Goal: Information Seeking & Learning: Learn about a topic

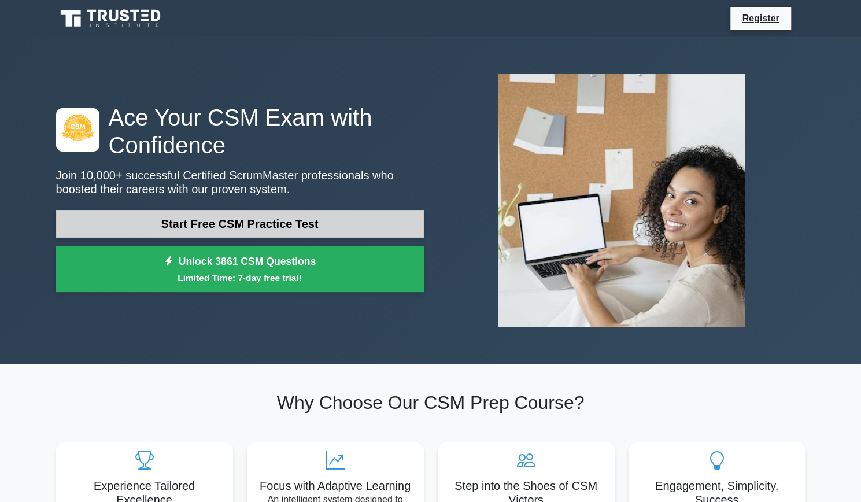
click at [310, 230] on link "Start Free CSM Practice Test" at bounding box center [240, 224] width 368 height 28
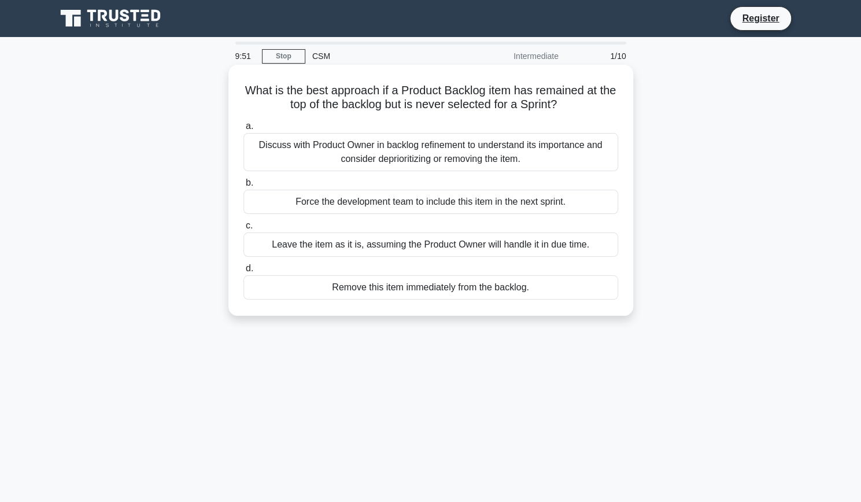
click at [461, 149] on div "Discuss with Product Owner in backlog refinement to understand its importance a…" at bounding box center [430, 152] width 375 height 38
click at [243, 130] on input "a. Discuss with Product Owner in backlog refinement to understand its importanc…" at bounding box center [243, 127] width 0 height 8
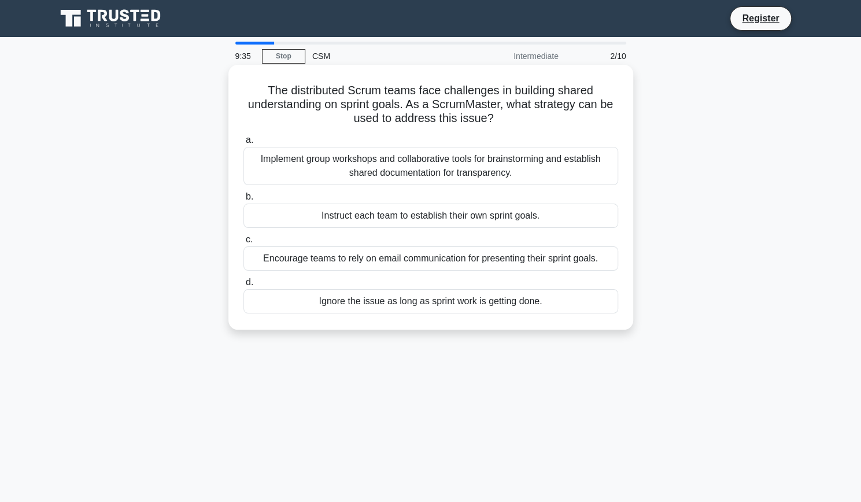
click at [395, 167] on div "Implement group workshops and collaborative tools for brainstorming and establi…" at bounding box center [430, 166] width 375 height 38
click at [243, 144] on input "a. Implement group workshops and collaborative tools for brainstorming and esta…" at bounding box center [243, 140] width 0 height 8
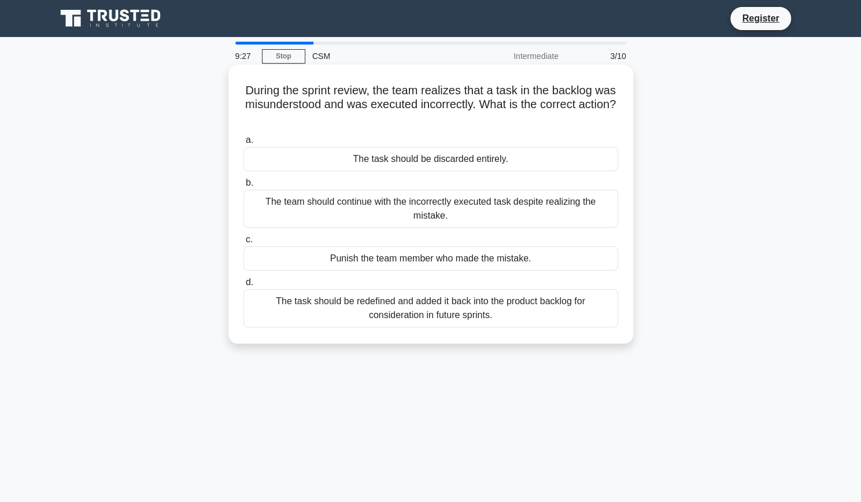
click at [363, 300] on div "The task should be redefined and added it back into the product backlog for con…" at bounding box center [430, 308] width 375 height 38
click at [243, 286] on input "d. The task should be redefined and added it back into the product backlog for …" at bounding box center [243, 283] width 0 height 8
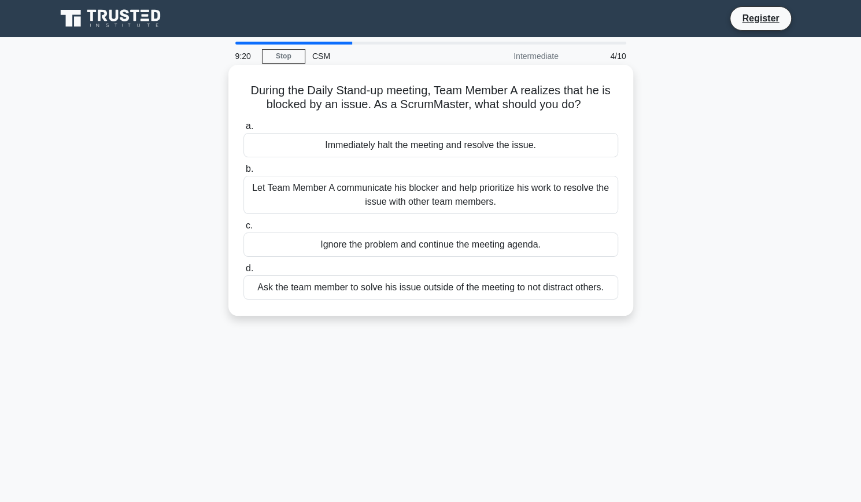
click at [509, 201] on div "Let Team Member A communicate his blocker and help prioritize his work to resol…" at bounding box center [430, 195] width 375 height 38
click at [243, 173] on input "b. Let Team Member A communicate his blocker and help prioritize his work to re…" at bounding box center [243, 169] width 0 height 8
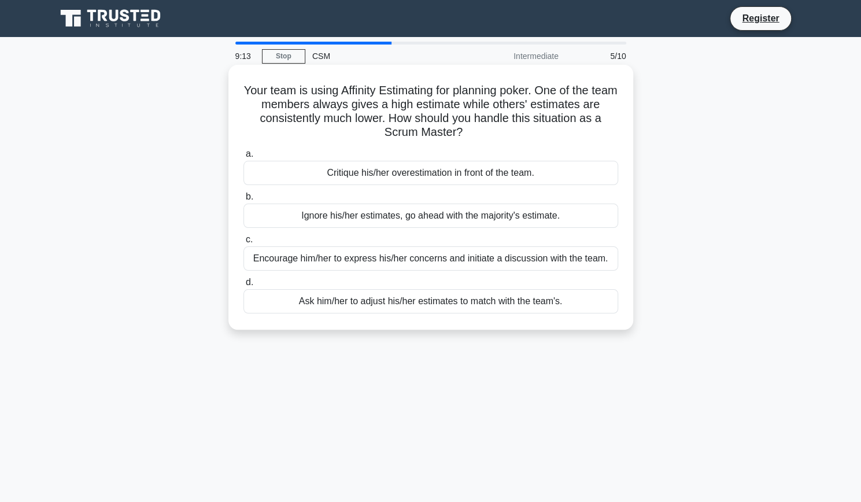
click at [518, 266] on div "Encourage him/her to express his/her concerns and initiate a discussion with th…" at bounding box center [430, 258] width 375 height 24
click at [243, 243] on input "c. Encourage him/her to express his/her concerns and initiate a discussion with…" at bounding box center [243, 240] width 0 height 8
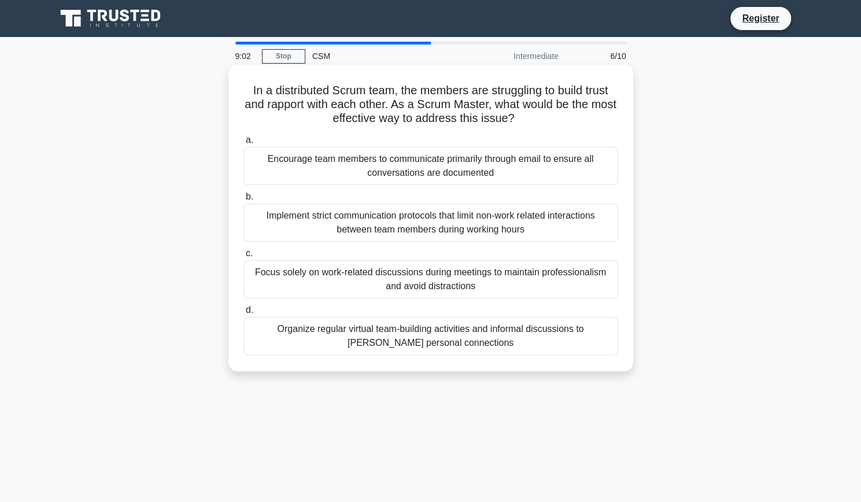
click at [456, 173] on div "Encourage team members to communicate primarily through email to ensure all con…" at bounding box center [430, 166] width 375 height 38
click at [243, 144] on input "a. Encourage team members to communicate primarily through email to ensure all …" at bounding box center [243, 140] width 0 height 8
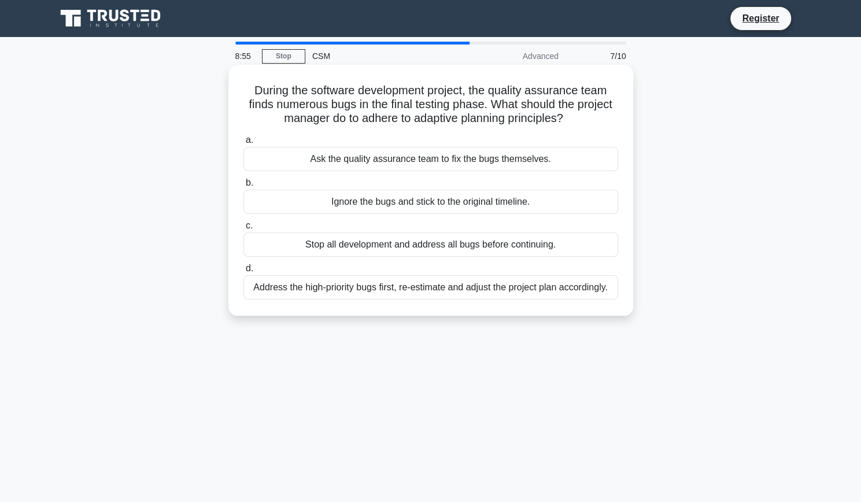
click at [457, 286] on div "Address the high-priority bugs first, re-estimate and adjust the project plan a…" at bounding box center [430, 287] width 375 height 24
click at [243, 272] on input "d. Address the high-priority bugs first, re-estimate and adjust the project pla…" at bounding box center [243, 269] width 0 height 8
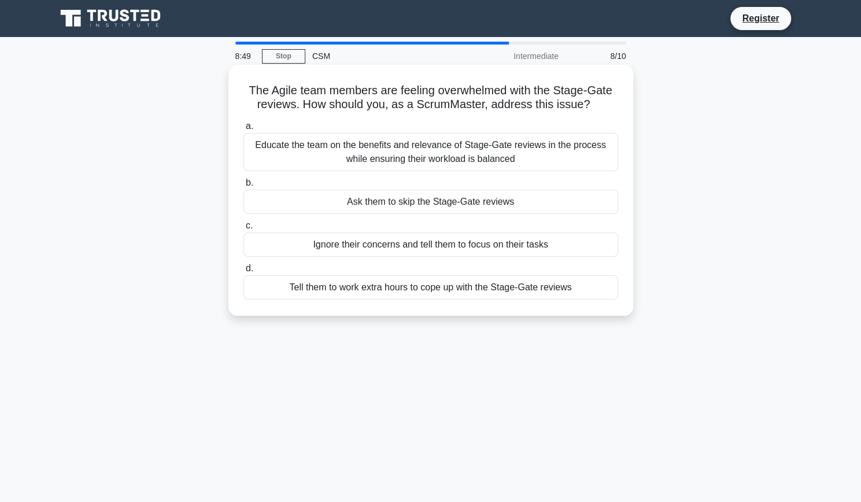
click at [482, 153] on div "Educate the team on the benefits and relevance of Stage-Gate reviews in the pro…" at bounding box center [430, 152] width 375 height 38
click at [243, 130] on input "a. Educate the team on the benefits and relevance of Stage-Gate reviews in the …" at bounding box center [243, 127] width 0 height 8
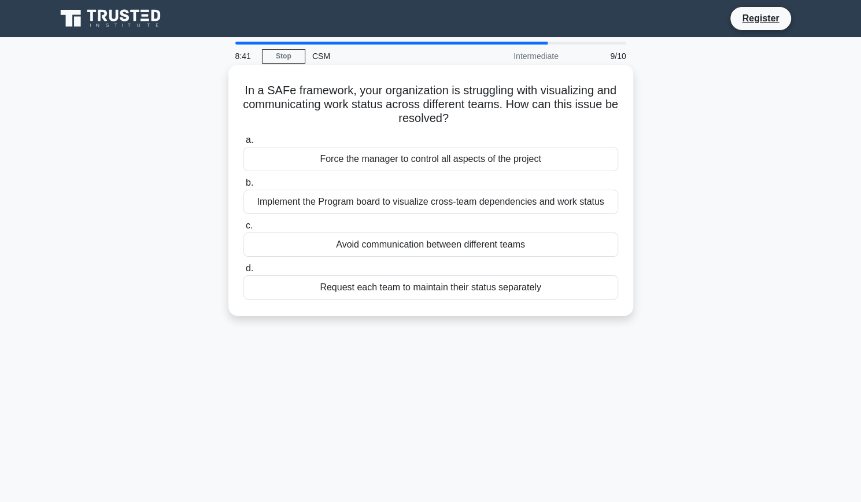
click at [459, 212] on div "Implement the Program board to visualize cross-team dependencies and work status" at bounding box center [430, 202] width 375 height 24
click at [243, 187] on input "b. Implement the Program board to visualize cross-team dependencies and work st…" at bounding box center [243, 183] width 0 height 8
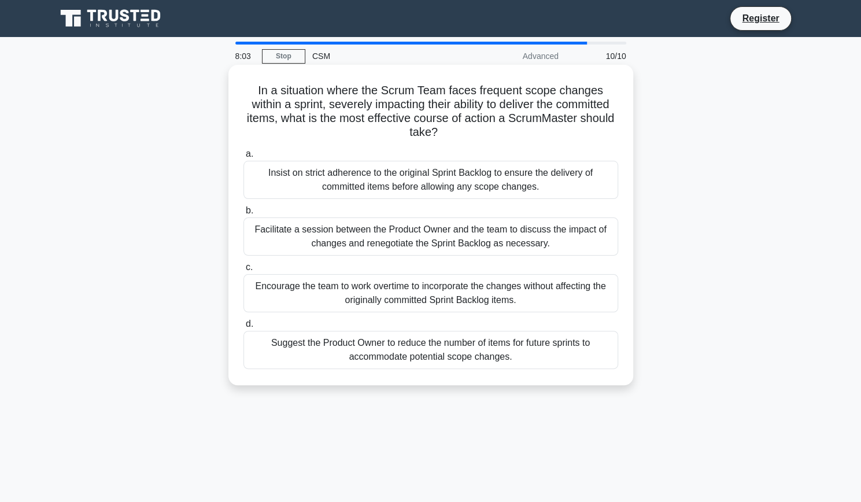
click at [493, 240] on div "Facilitate a session between the Product Owner and the team to discuss the impa…" at bounding box center [430, 236] width 375 height 38
click at [243, 214] on input "b. Facilitate a session between the Product Owner and the team to discuss the i…" at bounding box center [243, 211] width 0 height 8
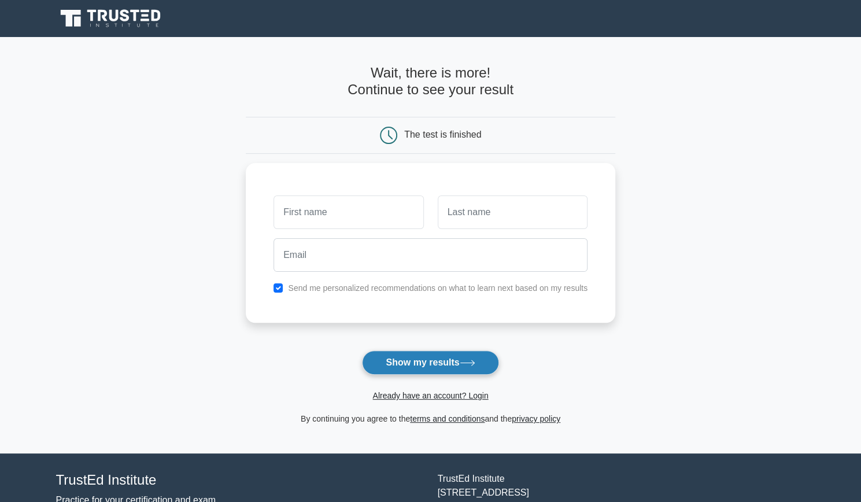
click at [416, 357] on button "Show my results" at bounding box center [430, 362] width 136 height 24
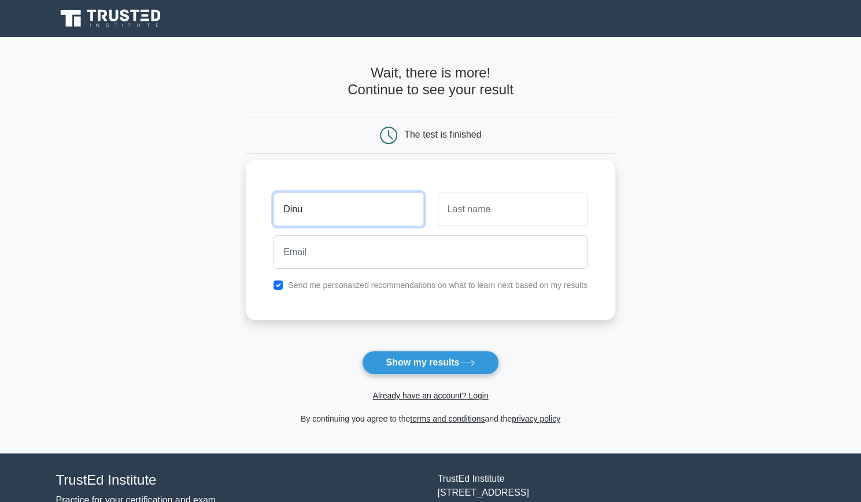
type input "Dinu"
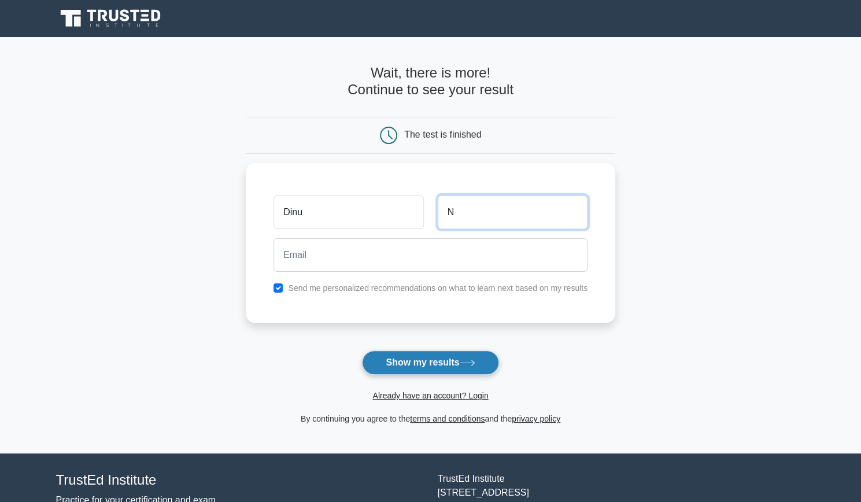
type input "N"
click at [416, 353] on button "Show my results" at bounding box center [430, 362] width 136 height 24
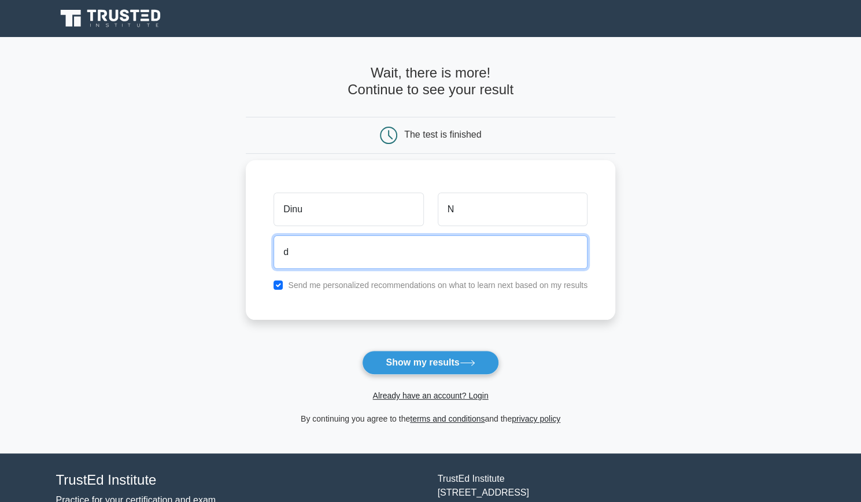
type input "dinu22.styles@gmail.com"
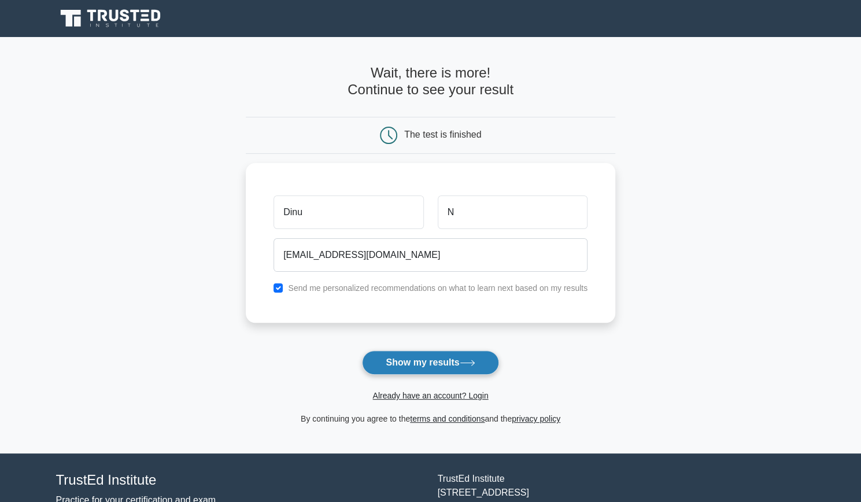
click at [438, 365] on button "Show my results" at bounding box center [430, 362] width 136 height 24
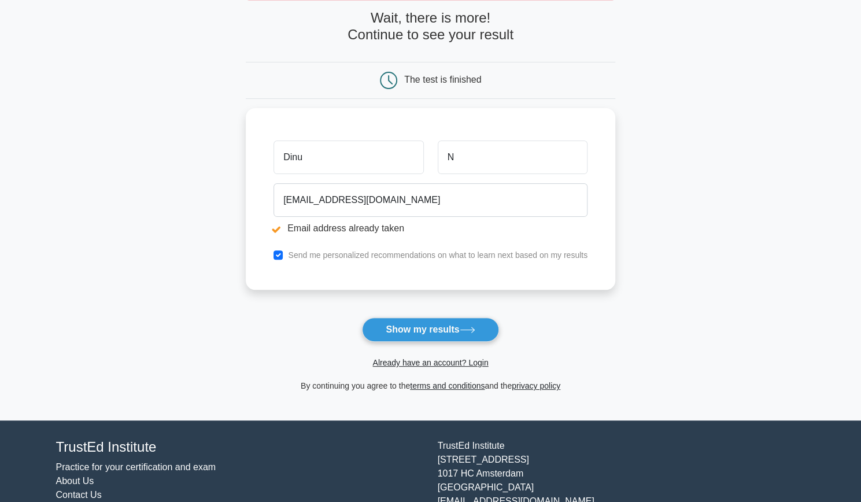
scroll to position [98, 0]
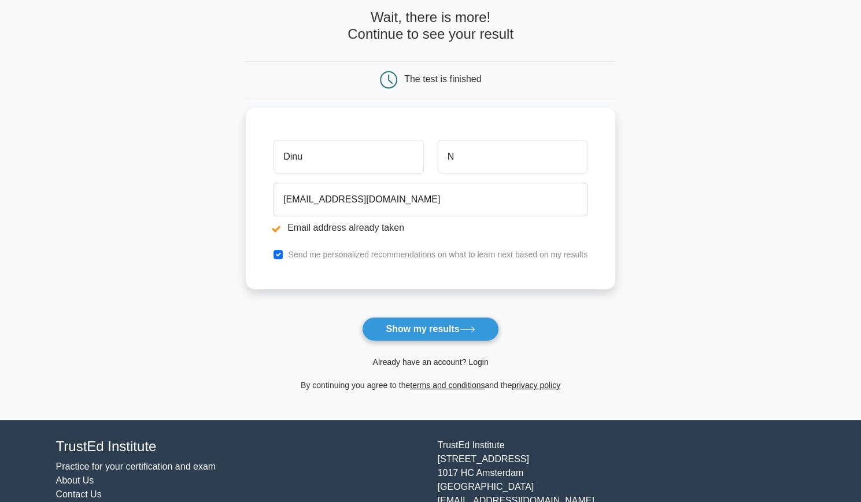
click at [420, 362] on link "Already have an account? Login" at bounding box center [430, 361] width 116 height 9
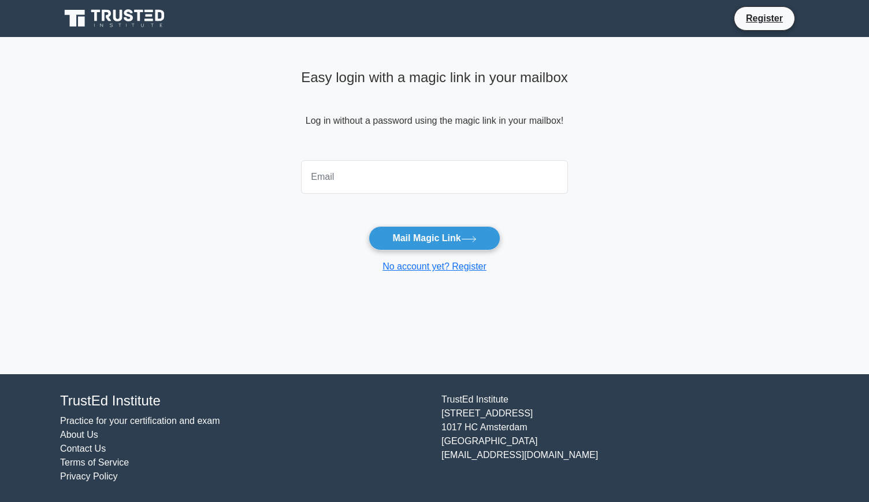
click at [364, 178] on input "email" at bounding box center [434, 177] width 267 height 34
click at [338, 178] on input "dinukig@gmail.com" at bounding box center [434, 177] width 267 height 34
type input "dinu22.styles@gmail.com"
click at [369, 226] on button "Mail Magic Link" at bounding box center [434, 238] width 131 height 24
